Goal: Information Seeking & Learning: Find specific fact

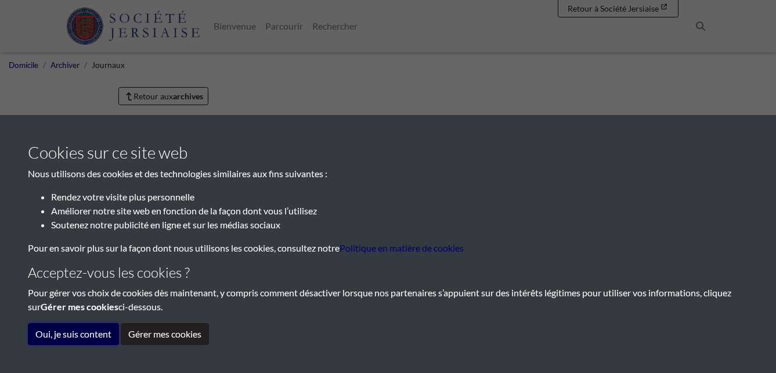
click at [78, 333] on button "Oui, je suis content" at bounding box center [73, 334] width 91 height 22
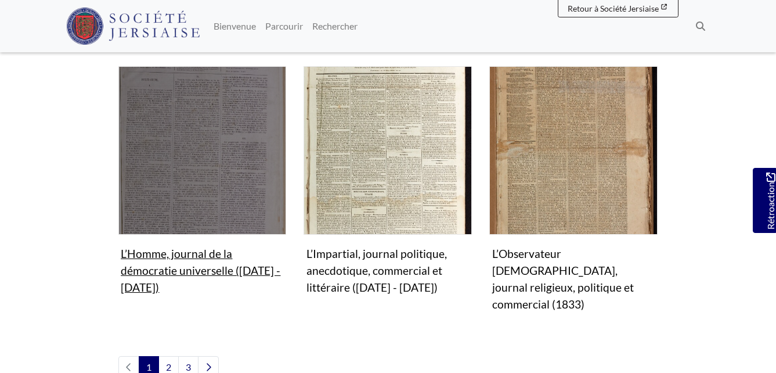
scroll to position [1161, 0]
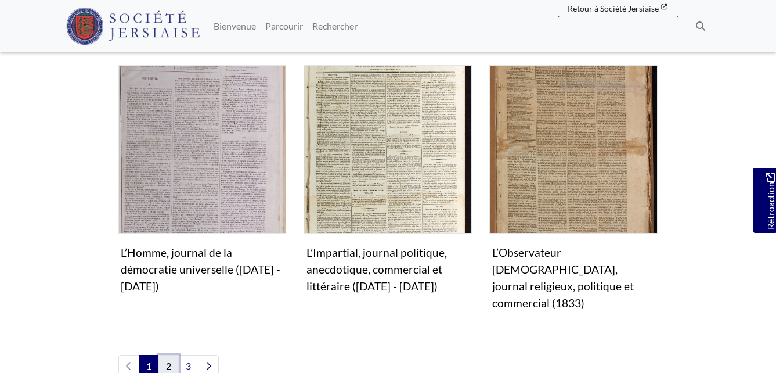
click at [171, 355] on link "2" at bounding box center [168, 366] width 20 height 22
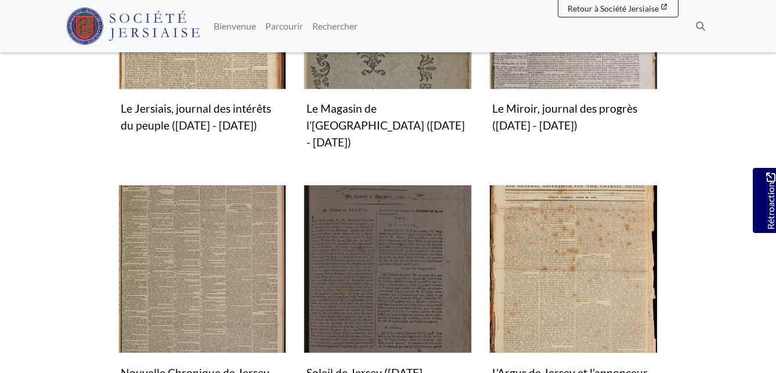
scroll to position [1045, 0]
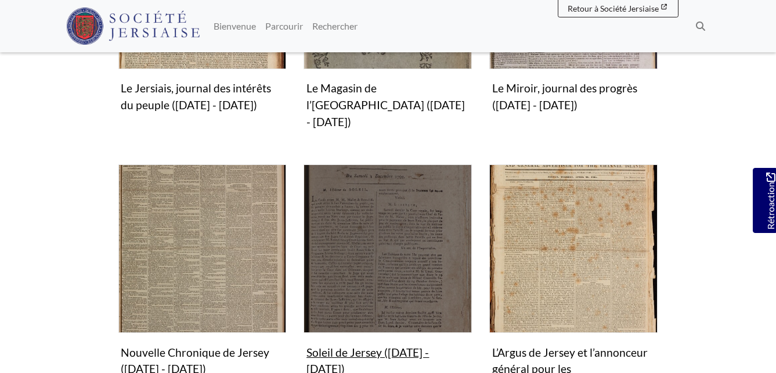
click at [388, 206] on img "Sous-collection" at bounding box center [388, 248] width 168 height 168
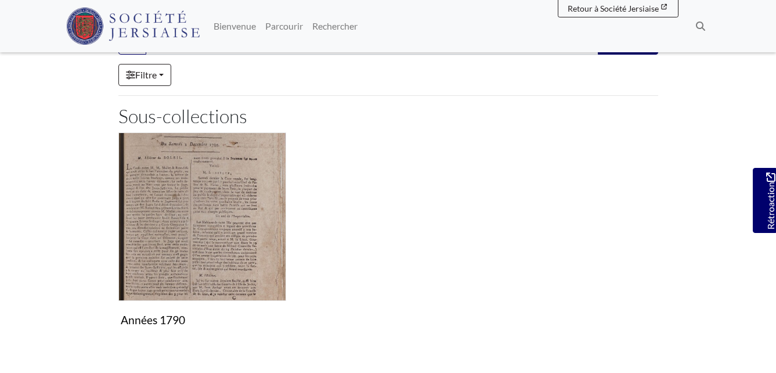
scroll to position [116, 0]
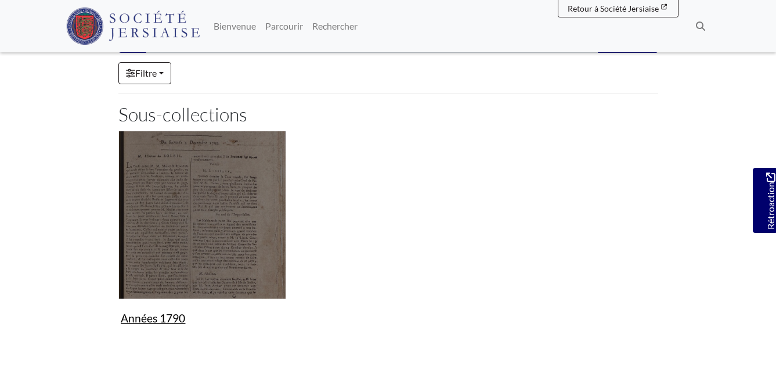
click at [192, 214] on img "Sous-collection" at bounding box center [202, 215] width 168 height 168
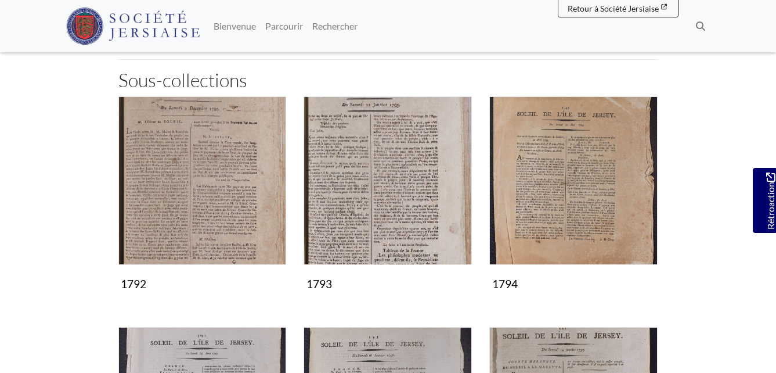
scroll to position [116, 0]
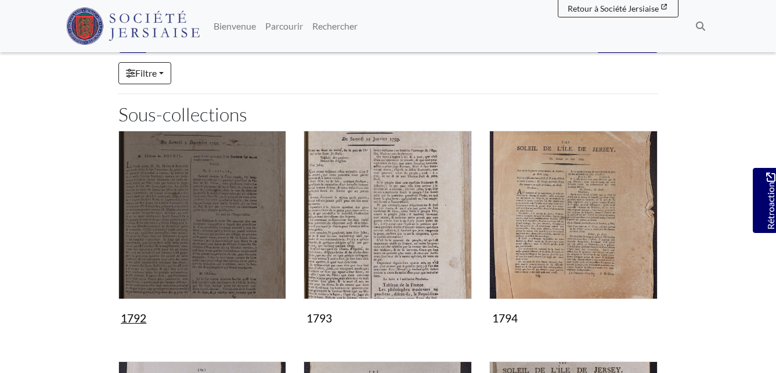
click at [195, 212] on img "Sous-collection" at bounding box center [202, 215] width 168 height 168
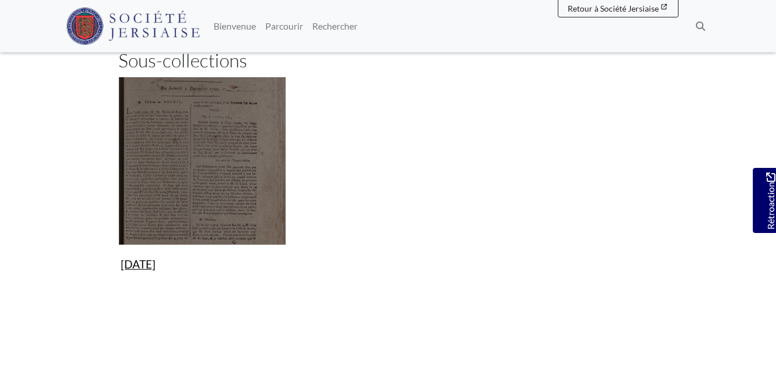
scroll to position [174, 0]
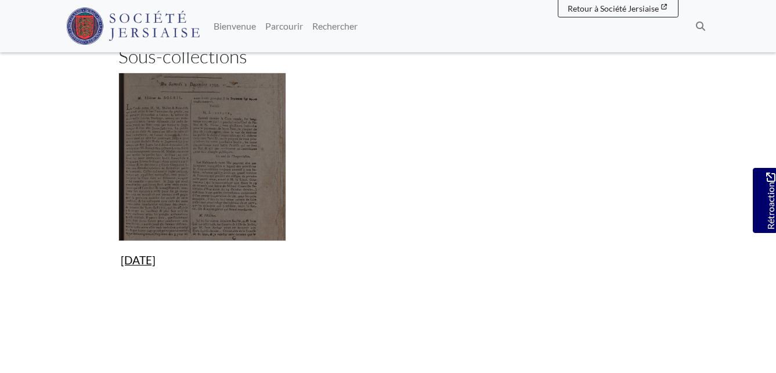
click at [192, 164] on img "Sous-collection" at bounding box center [202, 157] width 168 height 168
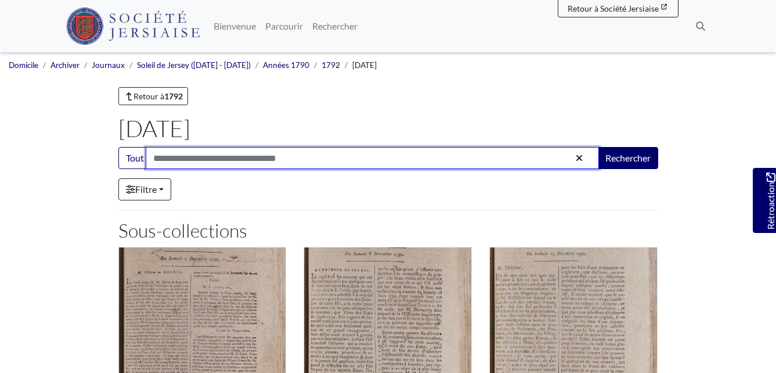
click at [171, 157] on input "Search:" at bounding box center [372, 158] width 453 height 22
type input "**********"
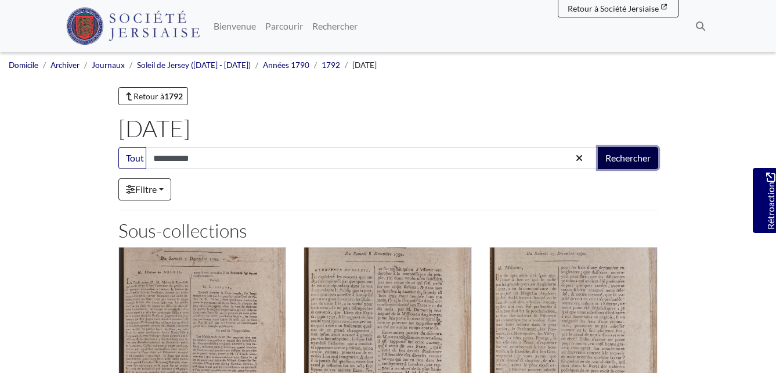
click at [607, 154] on button "Rechercher" at bounding box center [628, 158] width 60 height 22
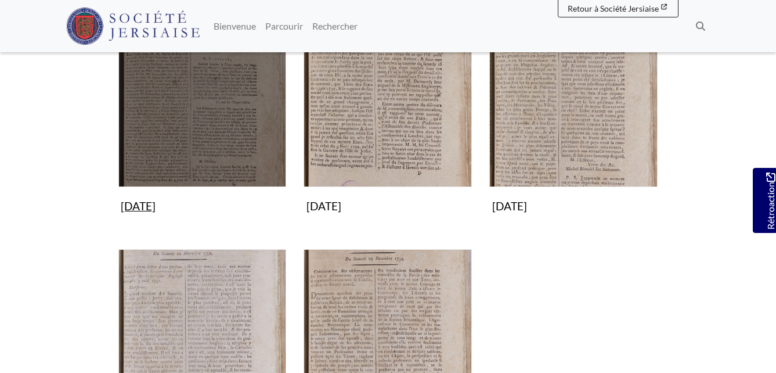
scroll to position [232, 0]
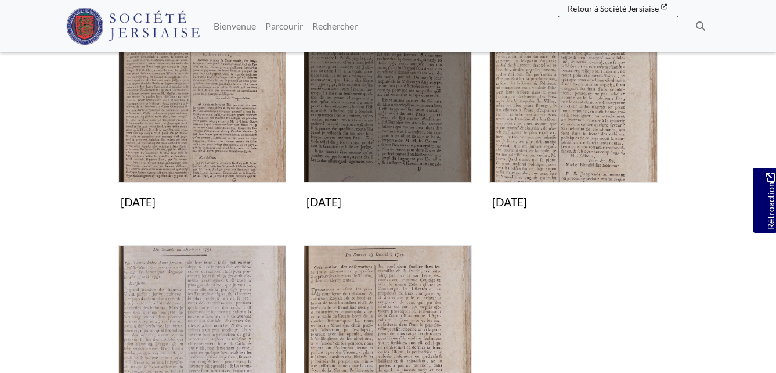
click at [366, 135] on img "Subcollection" at bounding box center [388, 99] width 168 height 168
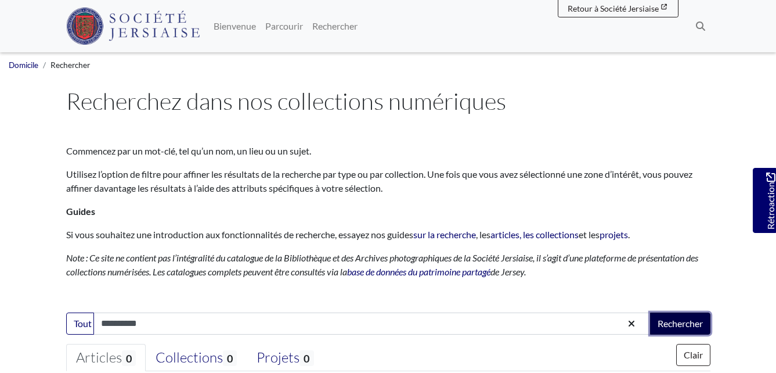
click at [668, 326] on button "Rechercher" at bounding box center [680, 323] width 60 height 22
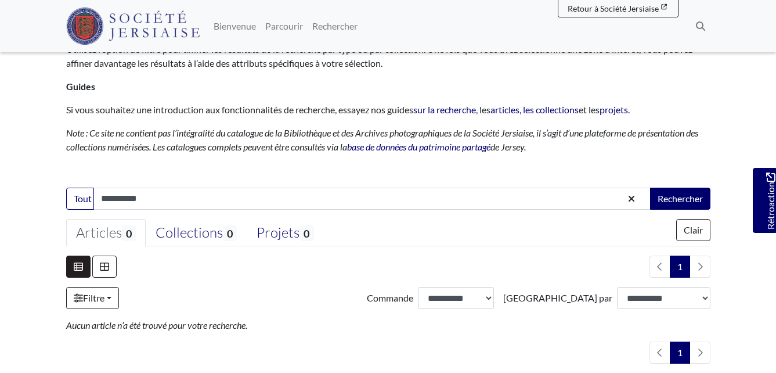
scroll to position [174, 0]
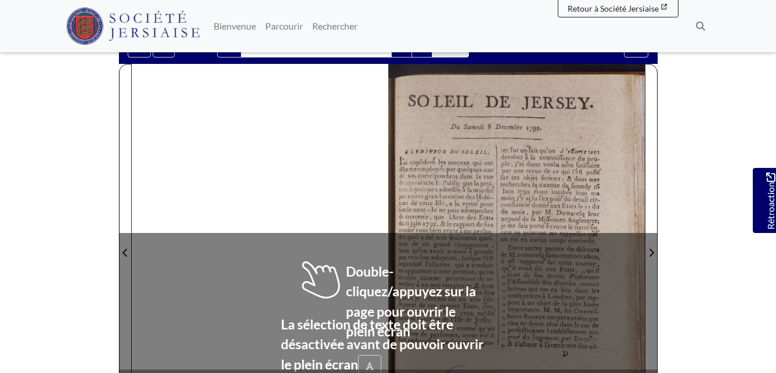
scroll to position [174, 0]
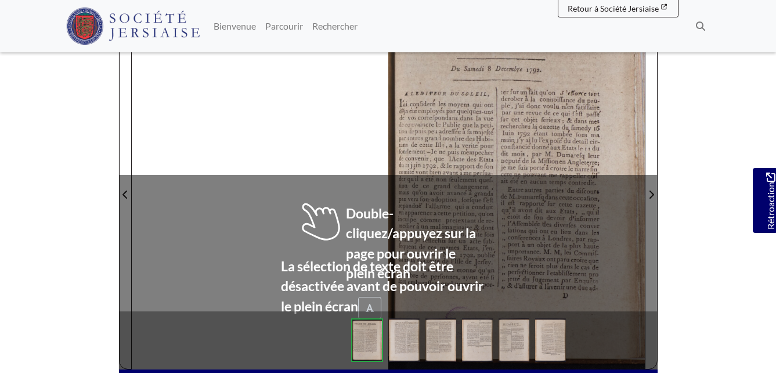
click at [319, 157] on div at bounding box center [388, 187] width 513 height 363
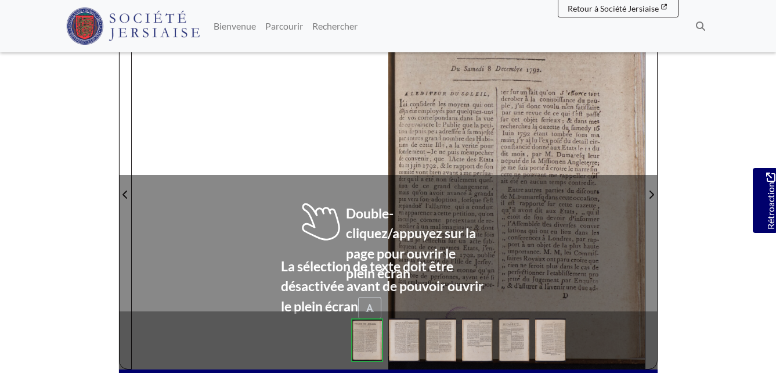
click at [319, 157] on div at bounding box center [388, 187] width 513 height 363
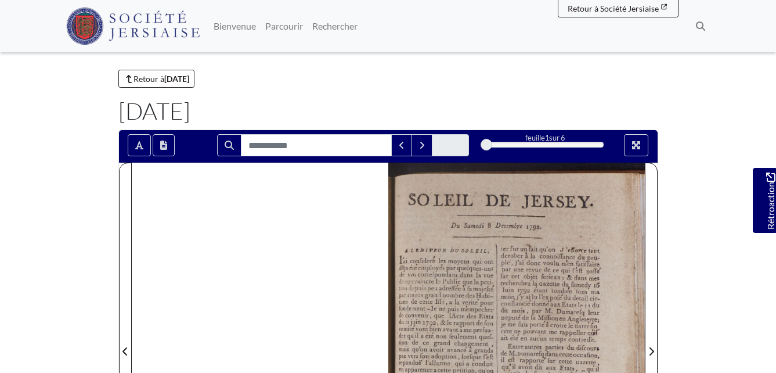
scroll to position [0, 0]
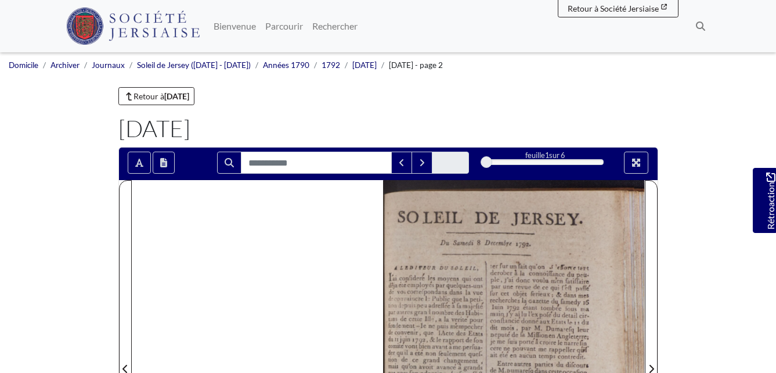
drag, startPoint x: 486, startPoint y: 162, endPoint x: 492, endPoint y: 165, distance: 7.3
click at [492, 165] on div "1" at bounding box center [545, 162] width 117 height 12
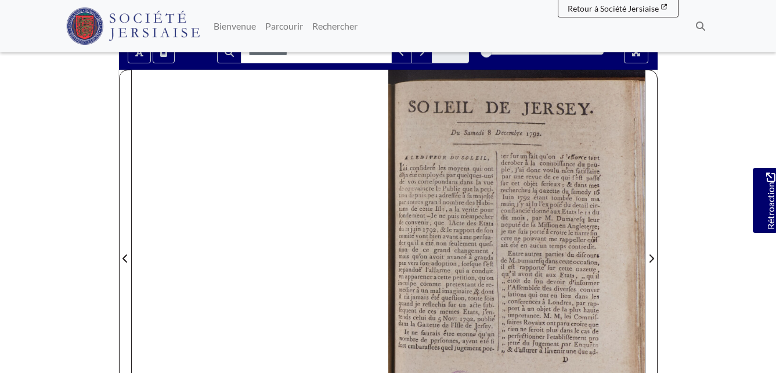
scroll to position [116, 0]
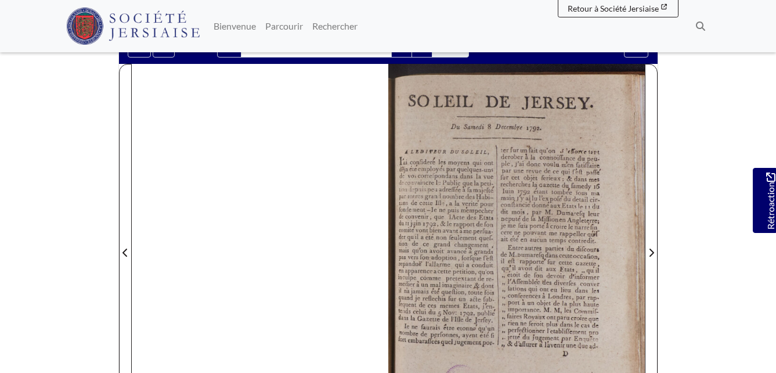
drag, startPoint x: 534, startPoint y: 220, endPoint x: 254, endPoint y: 221, distance: 280.4
click at [254, 221] on div at bounding box center [388, 245] width 513 height 363
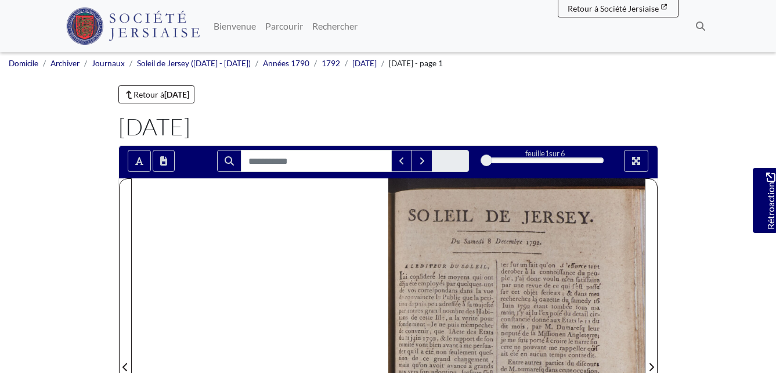
scroll to position [0, 0]
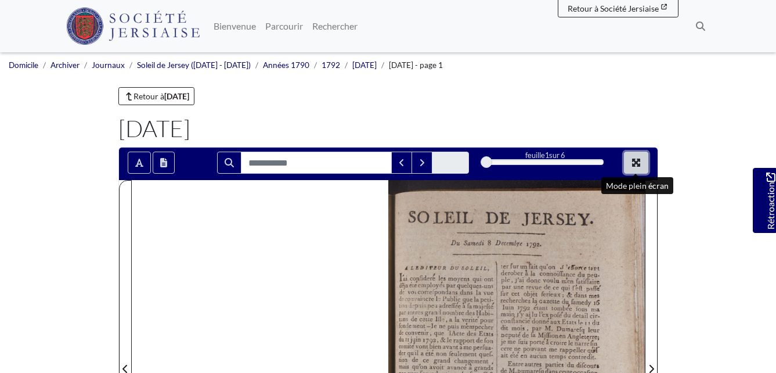
click at [633, 162] on icon "Mode plein écran" at bounding box center [636, 162] width 8 height 8
